Goal: Information Seeking & Learning: Find specific fact

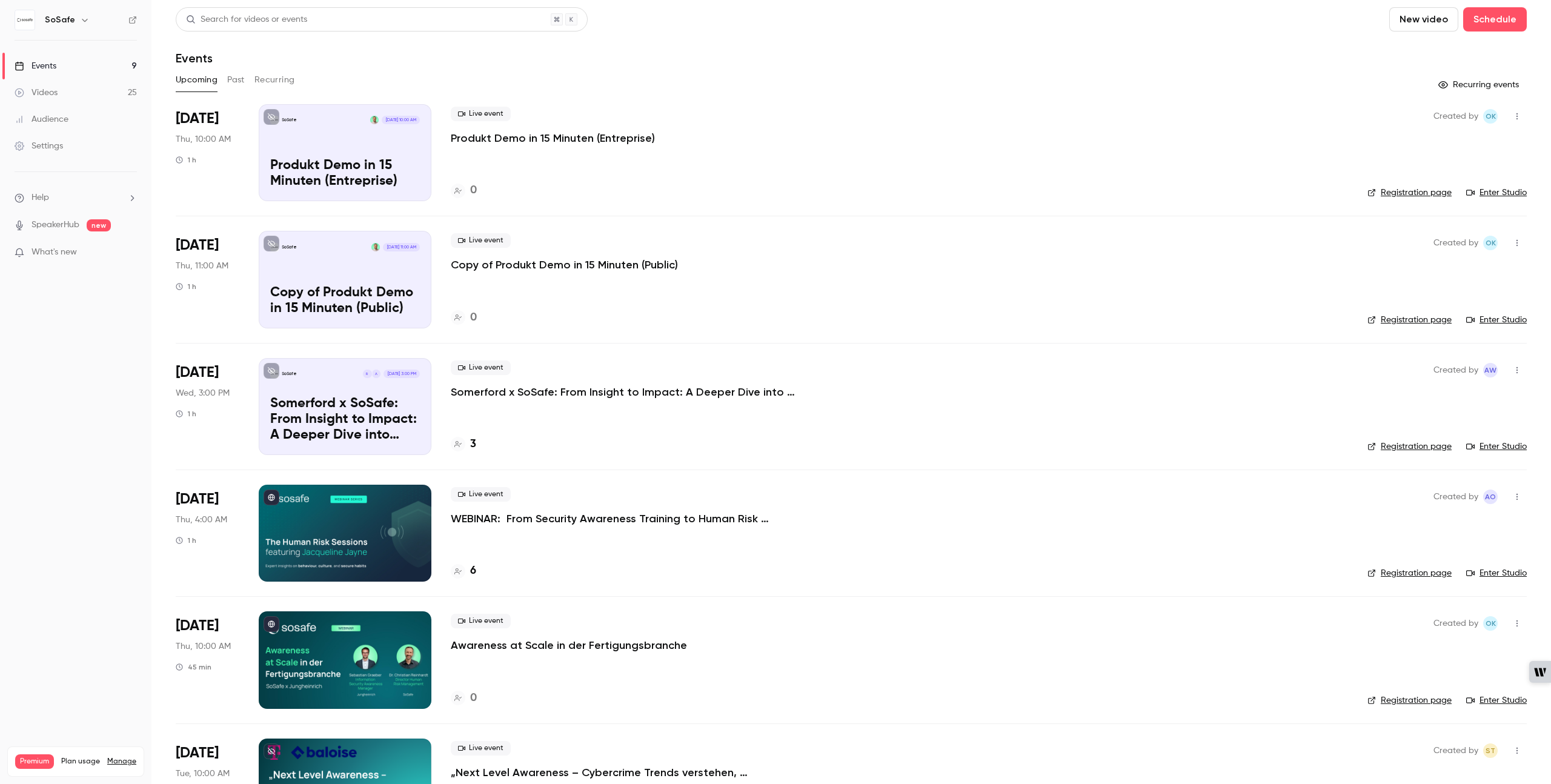
click at [239, 79] on button "Past" at bounding box center [236, 80] width 17 height 19
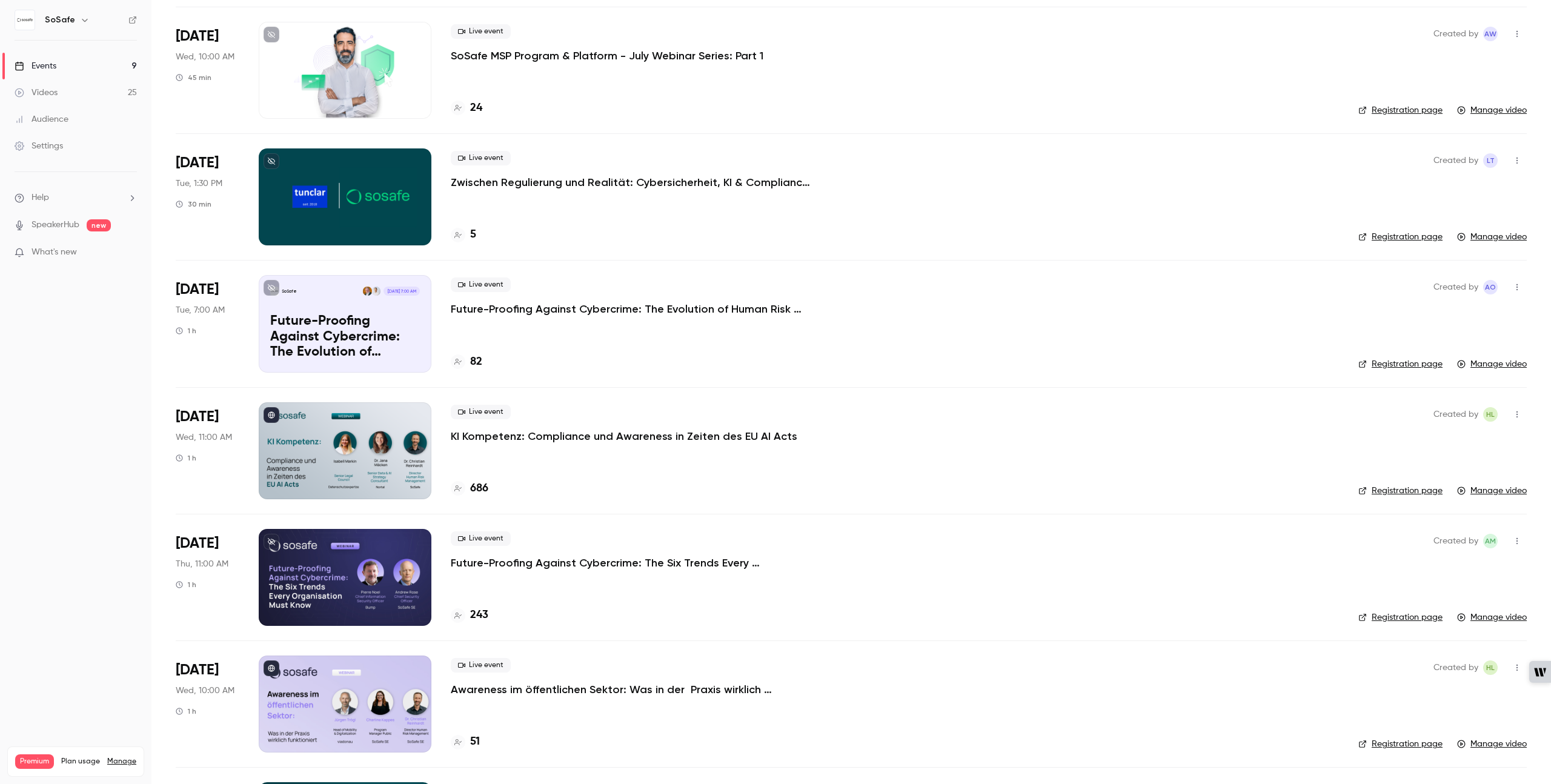
scroll to position [735, 0]
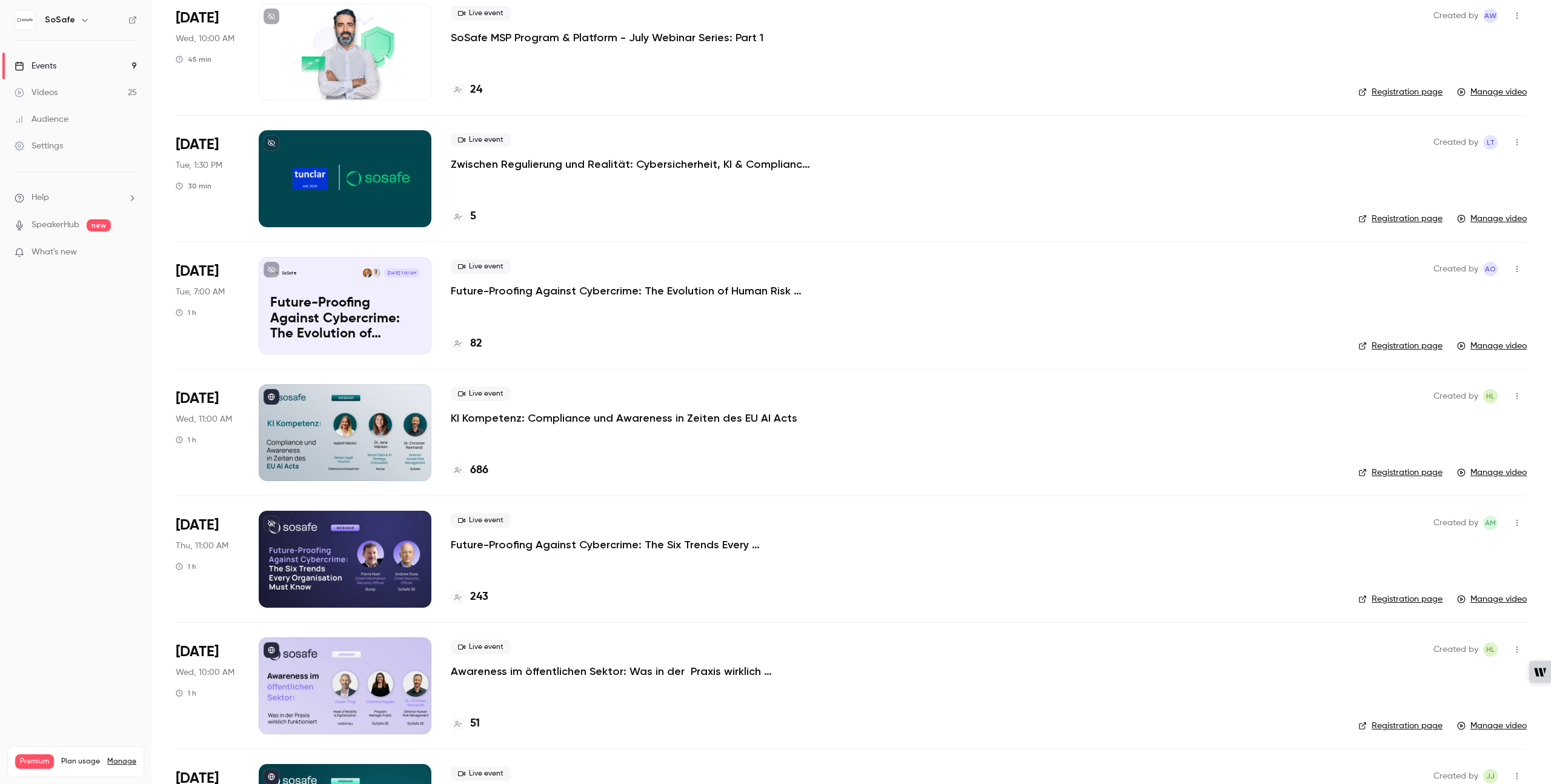
click at [563, 545] on p "Future-Proofing Against Cybercrime: The Six Trends Every Organisation Must Know" at bounding box center [632, 545] width 363 height 15
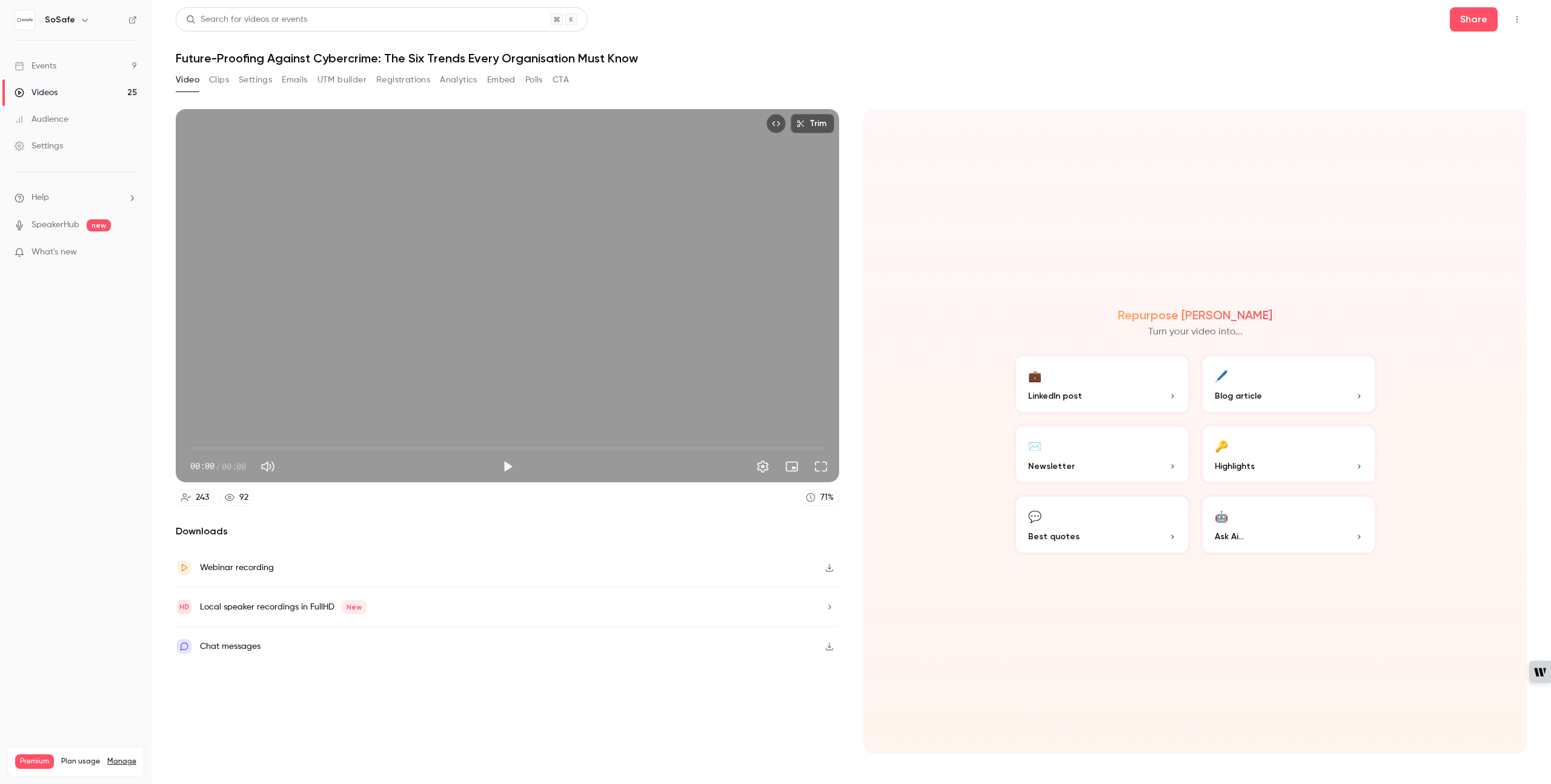
click at [618, 60] on h1 "Future-Proofing Against Cybercrime: The Six Trends Every Organisation Must Know" at bounding box center [851, 58] width 1351 height 15
copy div "Future-Proofing Against Cybercrime: The Six Trends Every Organisation Must Know…"
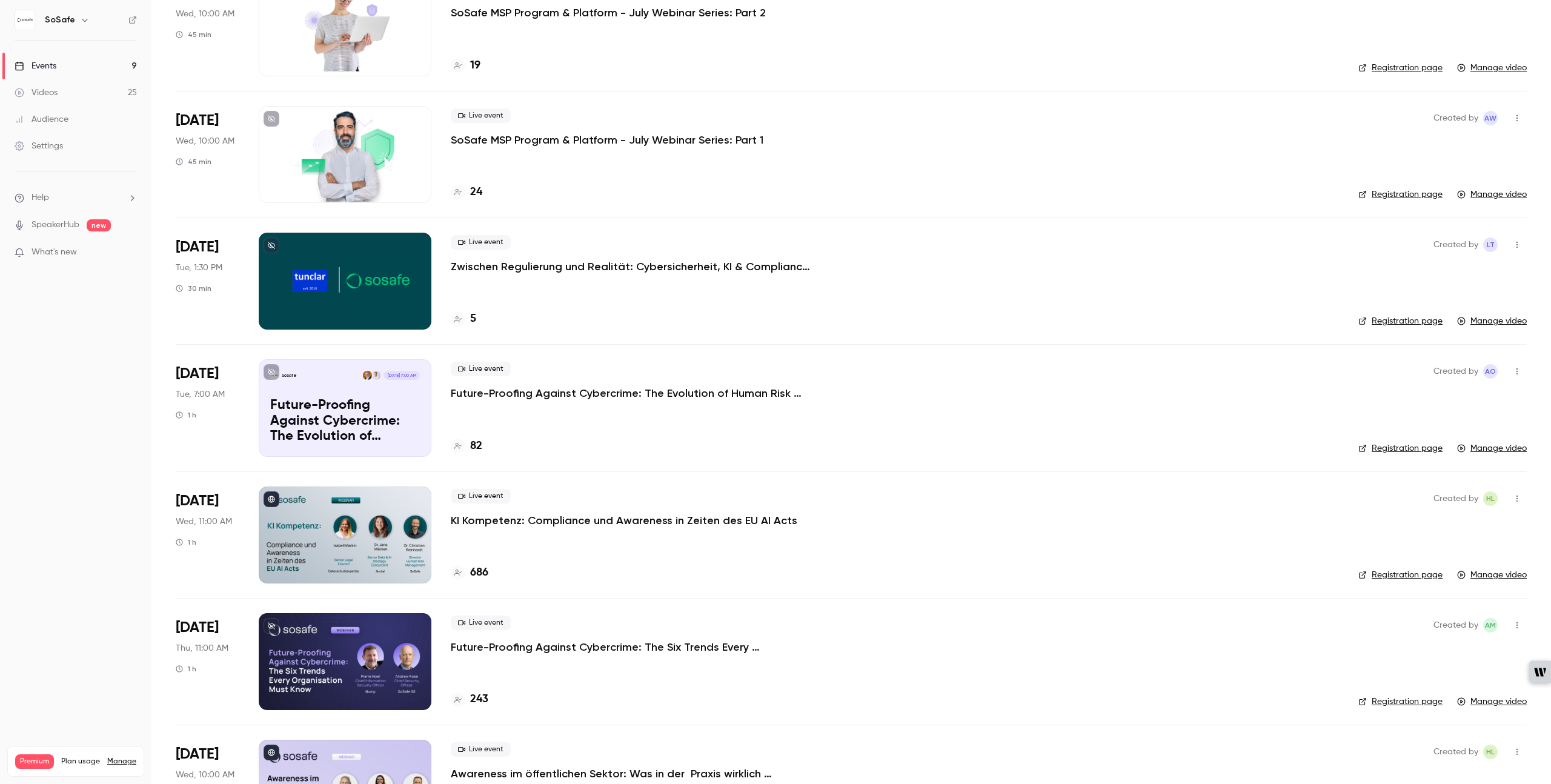
scroll to position [650, 0]
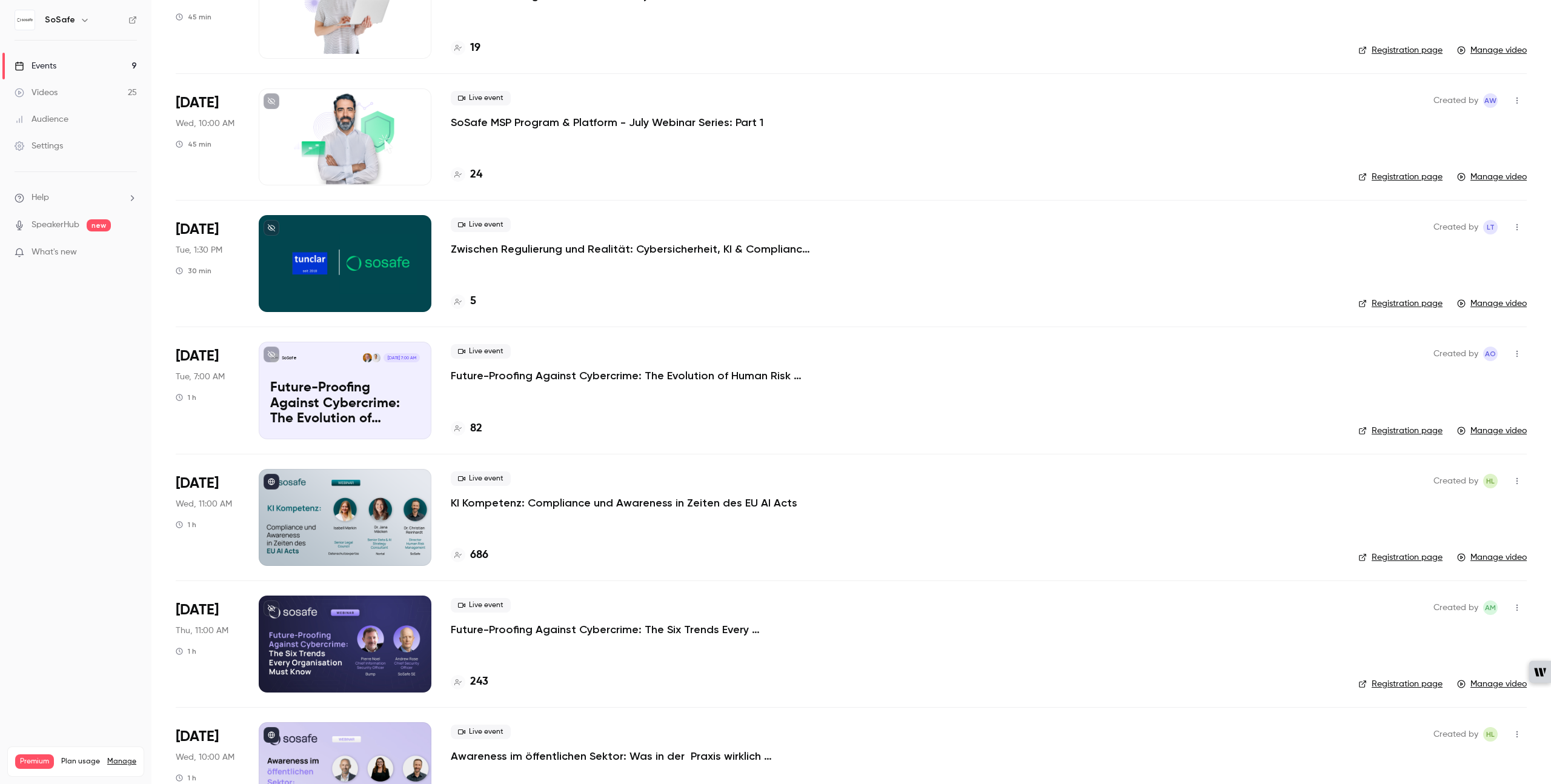
click at [713, 629] on p "Future-Proofing Against Cybercrime: The Six Trends Every Organisation Must Know" at bounding box center [632, 629] width 363 height 15
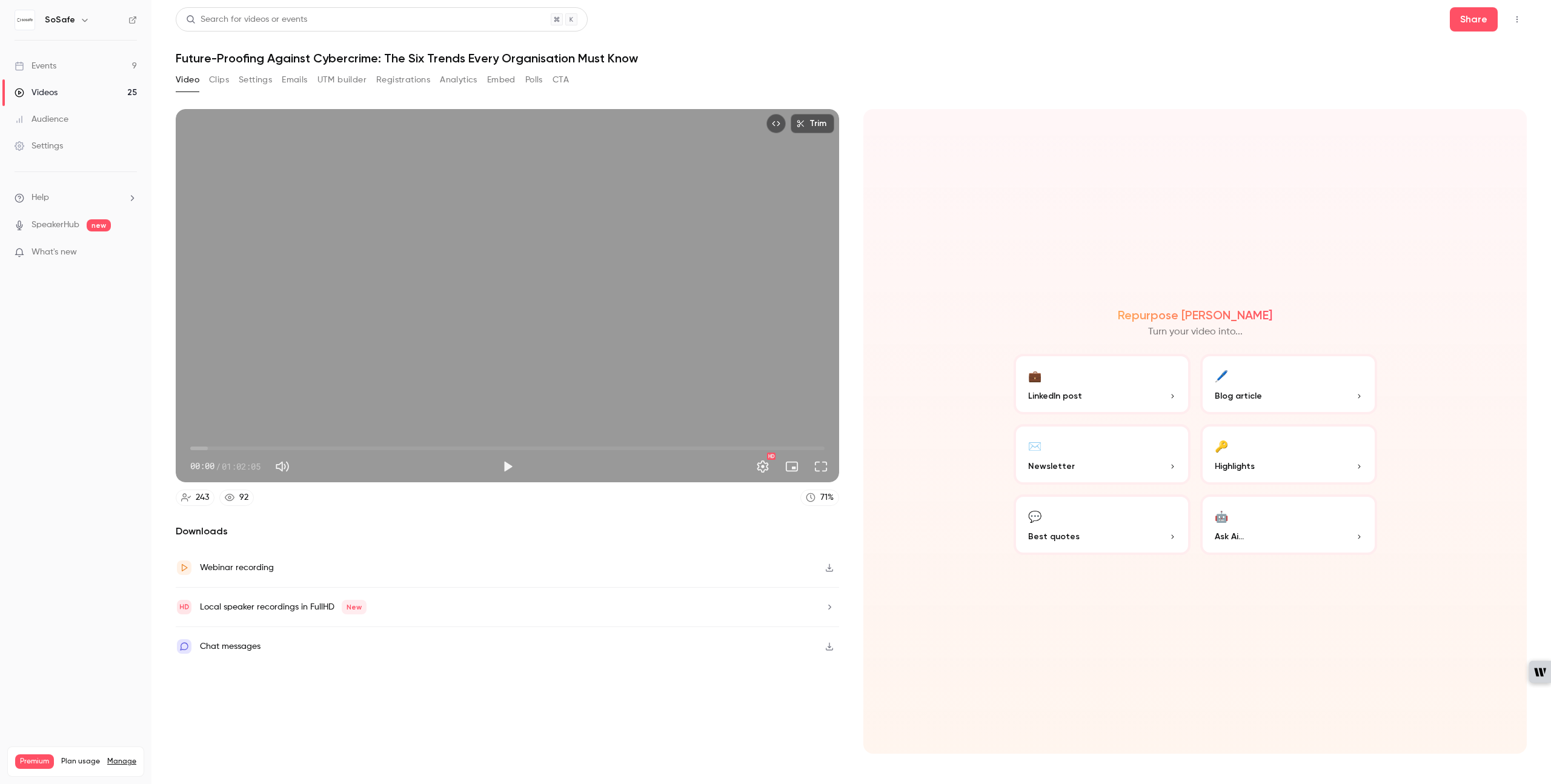
click at [421, 80] on button "Registrations" at bounding box center [403, 80] width 54 height 19
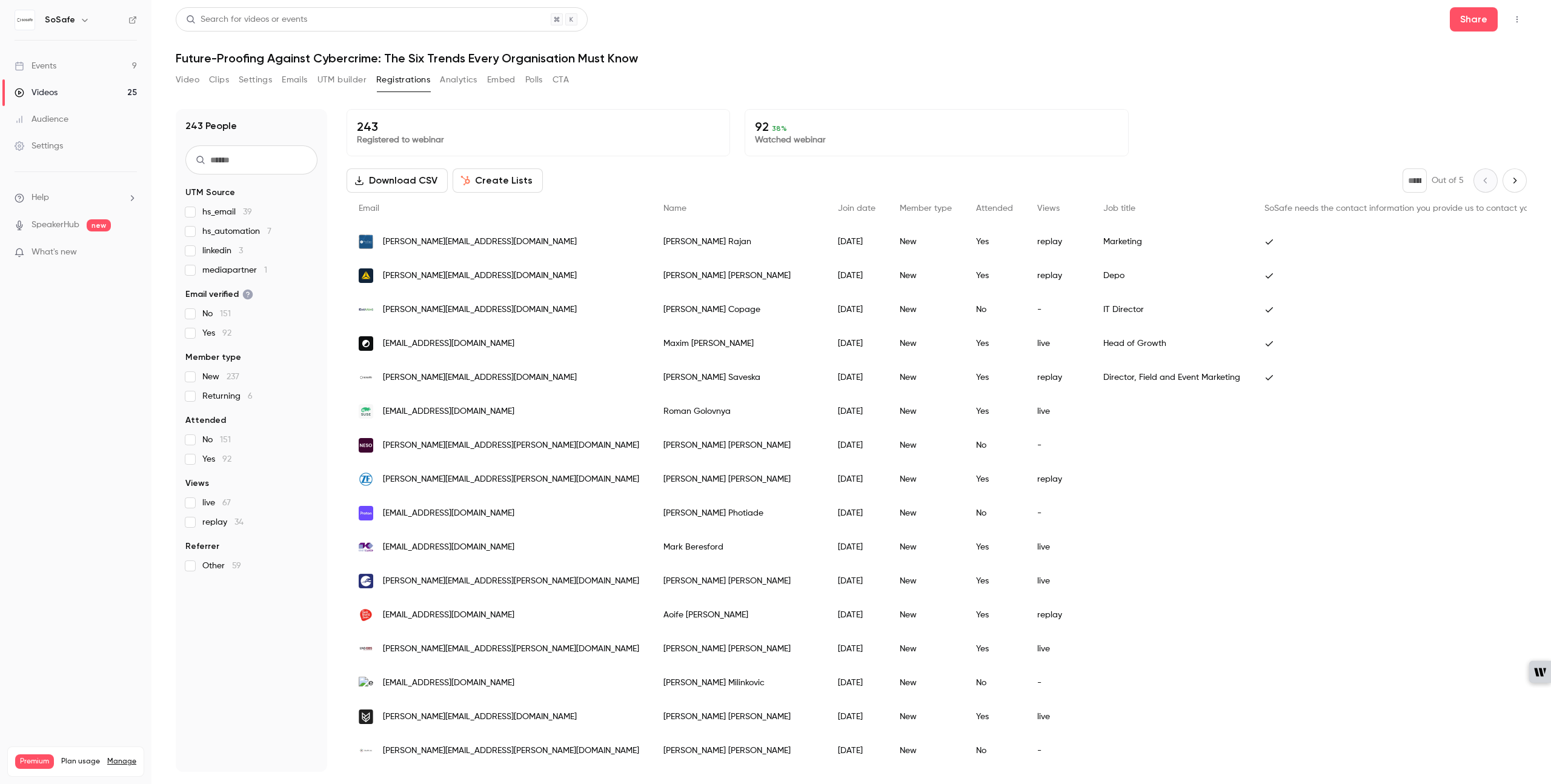
click at [483, 243] on span "[PERSON_NAME][EMAIL_ADDRESS][DOMAIN_NAME]" at bounding box center [480, 242] width 194 height 13
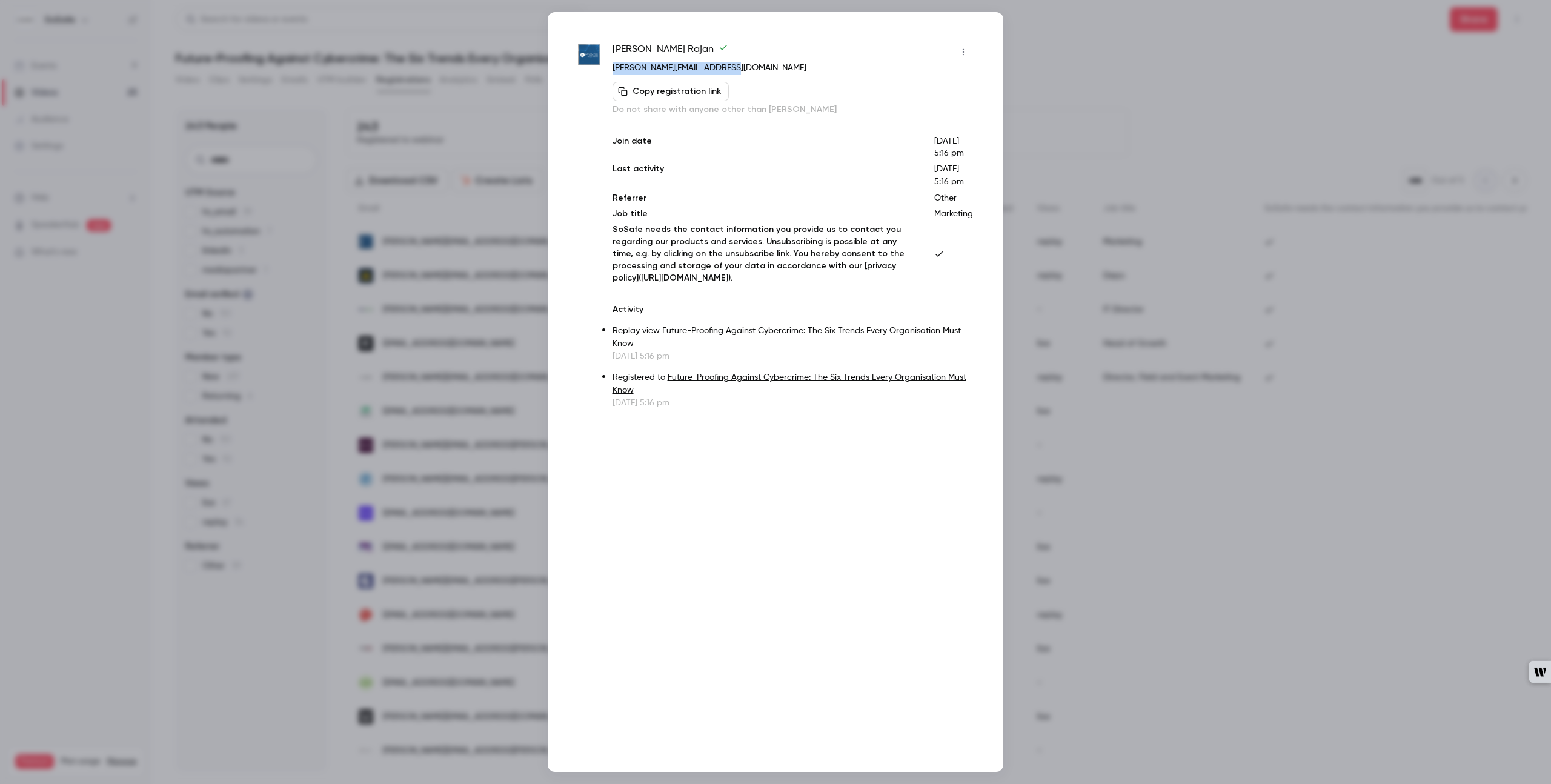
drag, startPoint x: 713, startPoint y: 629, endPoint x: 608, endPoint y: 69, distance: 569.8
click at [608, 69] on div "[PERSON_NAME] [PERSON_NAME][EMAIL_ADDRESS][DOMAIN_NAME] Copy registration link …" at bounding box center [776, 226] width 395 height 367
copy link "[PERSON_NAME][EMAIL_ADDRESS][DOMAIN_NAME]"
